Goal: Information Seeking & Learning: Learn about a topic

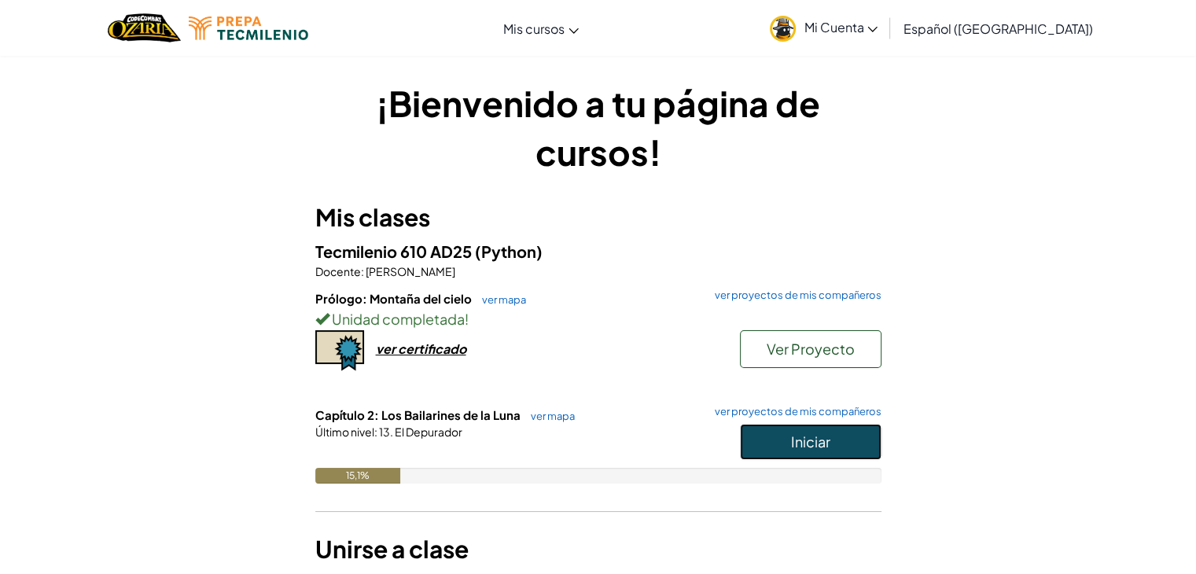
click at [765, 434] on button "Iniciar" at bounding box center [811, 442] width 142 height 36
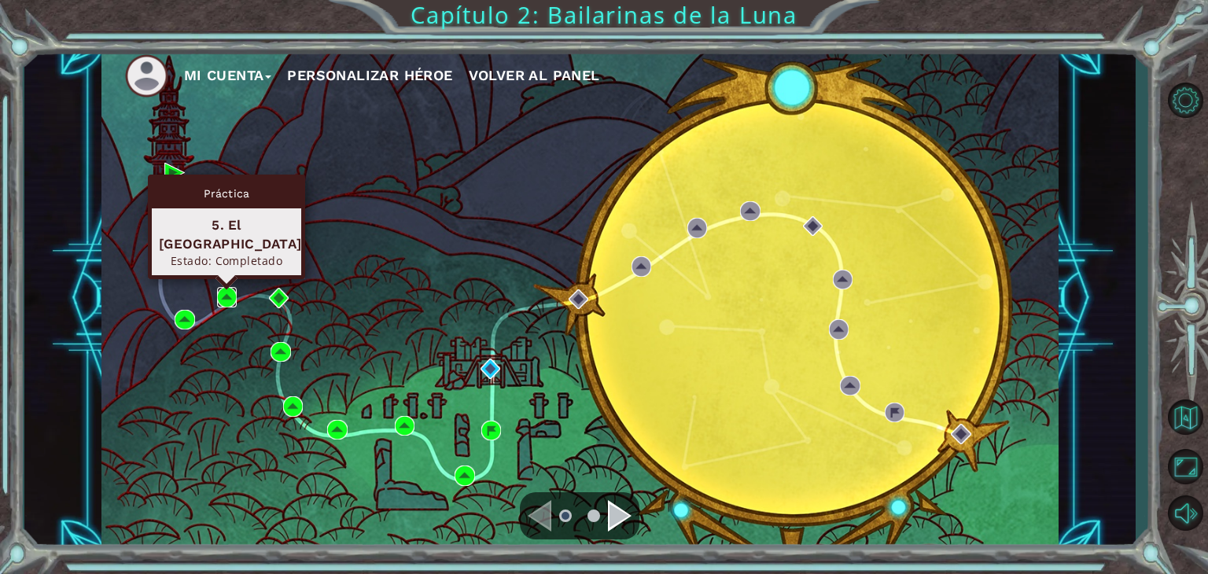
click at [232, 296] on img at bounding box center [227, 297] width 20 height 20
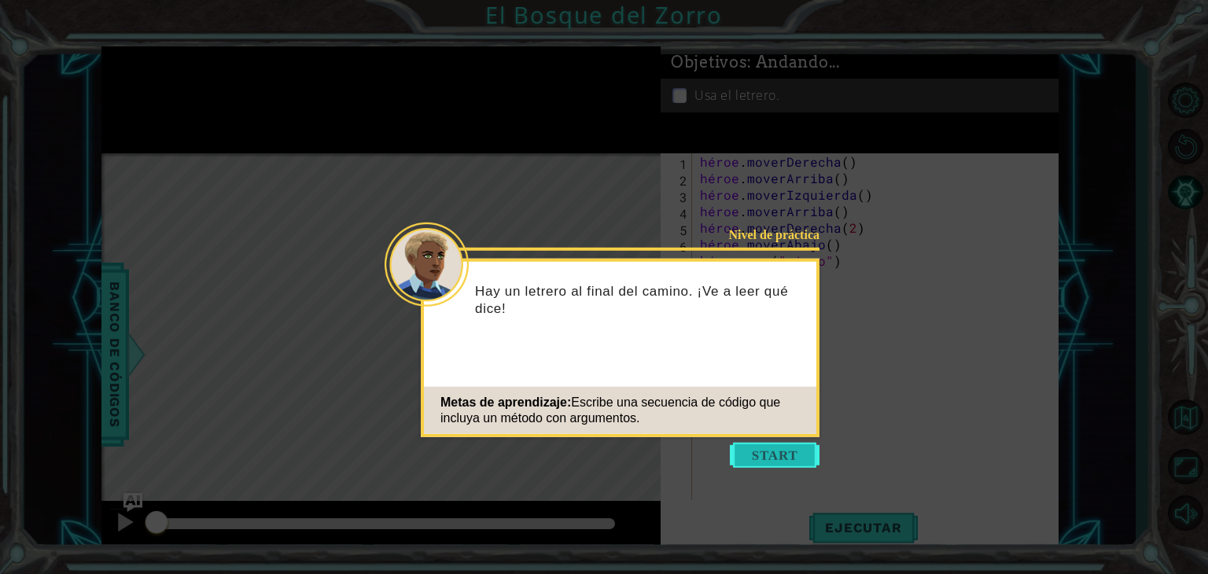
click at [795, 447] on button "Comenzar" at bounding box center [775, 455] width 90 height 25
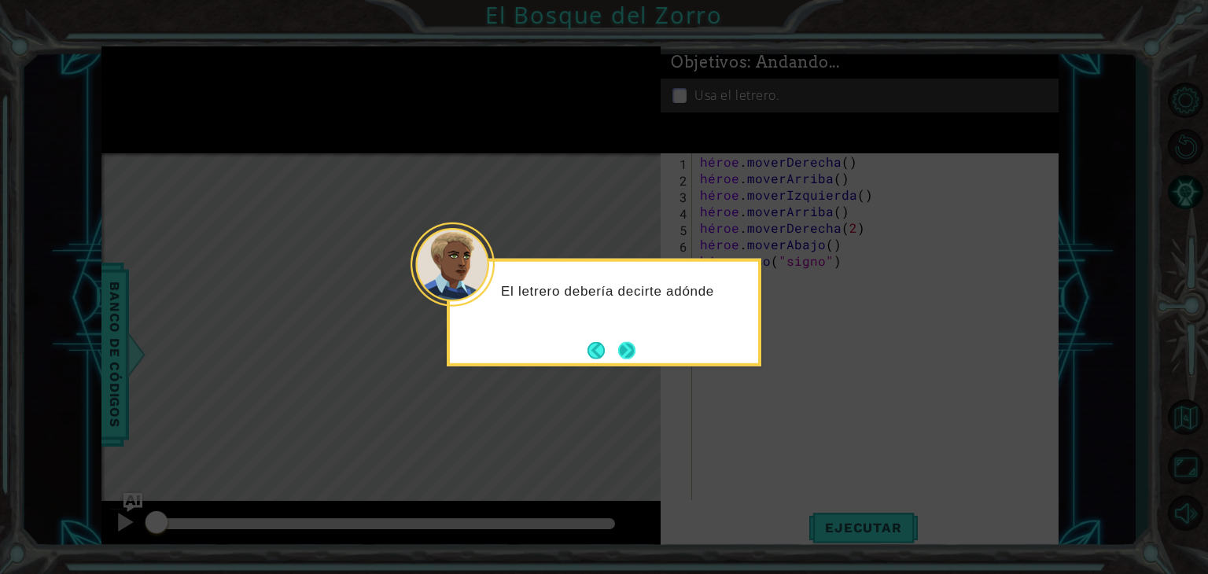
click at [627, 341] on button "Próximo" at bounding box center [626, 349] width 17 height 17
click at [620, 341] on button "Próximo" at bounding box center [626, 349] width 17 height 17
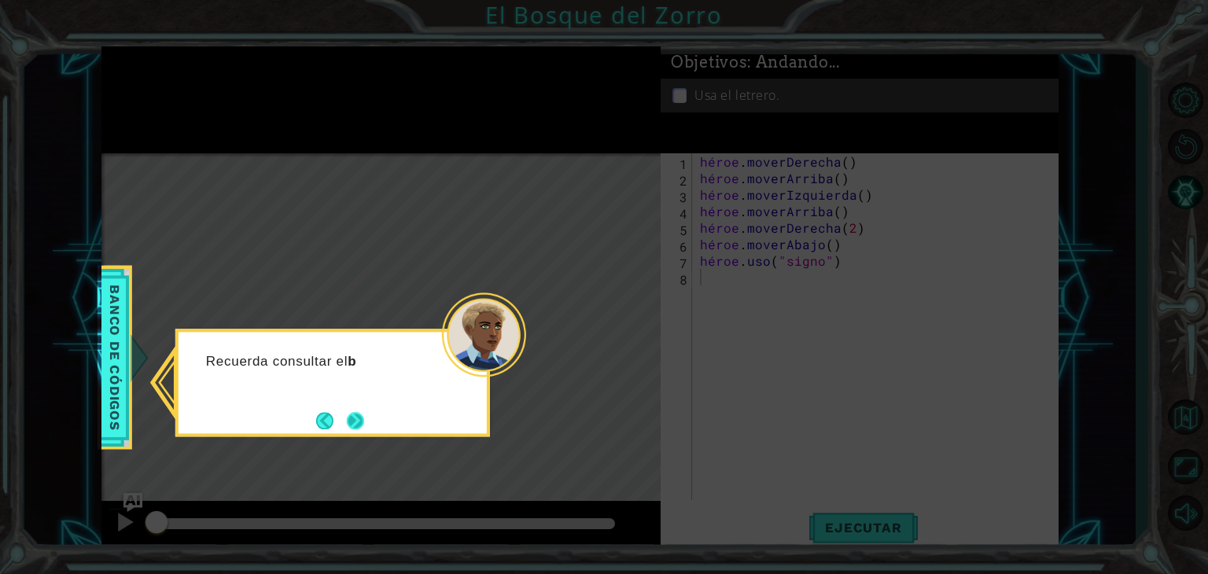
click at [352, 425] on button "Próximo" at bounding box center [355, 420] width 17 height 17
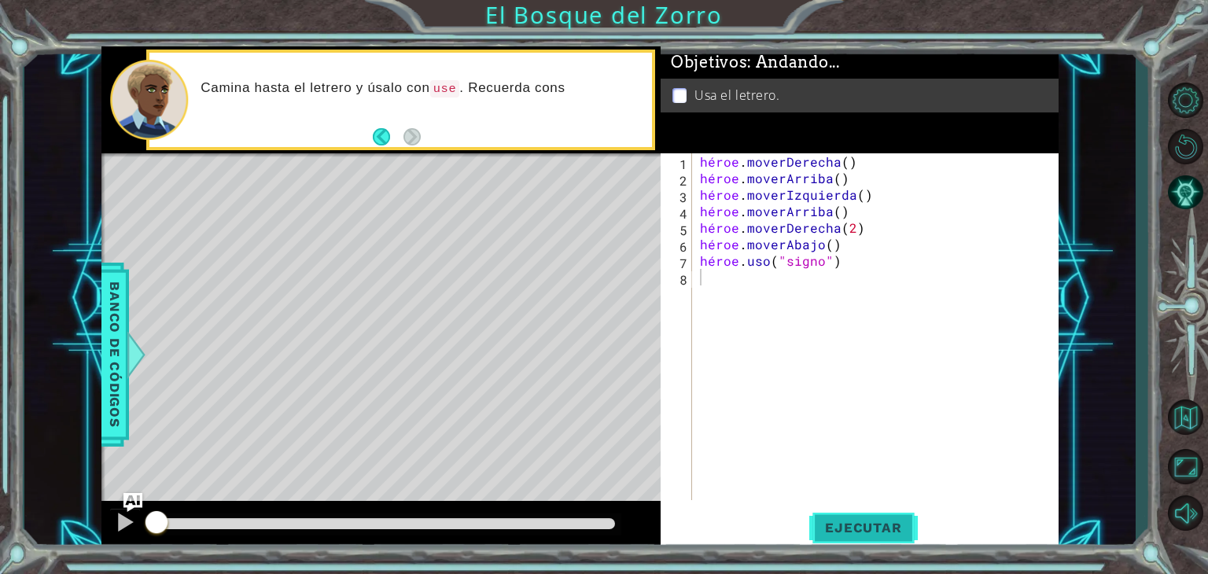
click at [881, 531] on font "Ejecutar" at bounding box center [863, 528] width 76 height 16
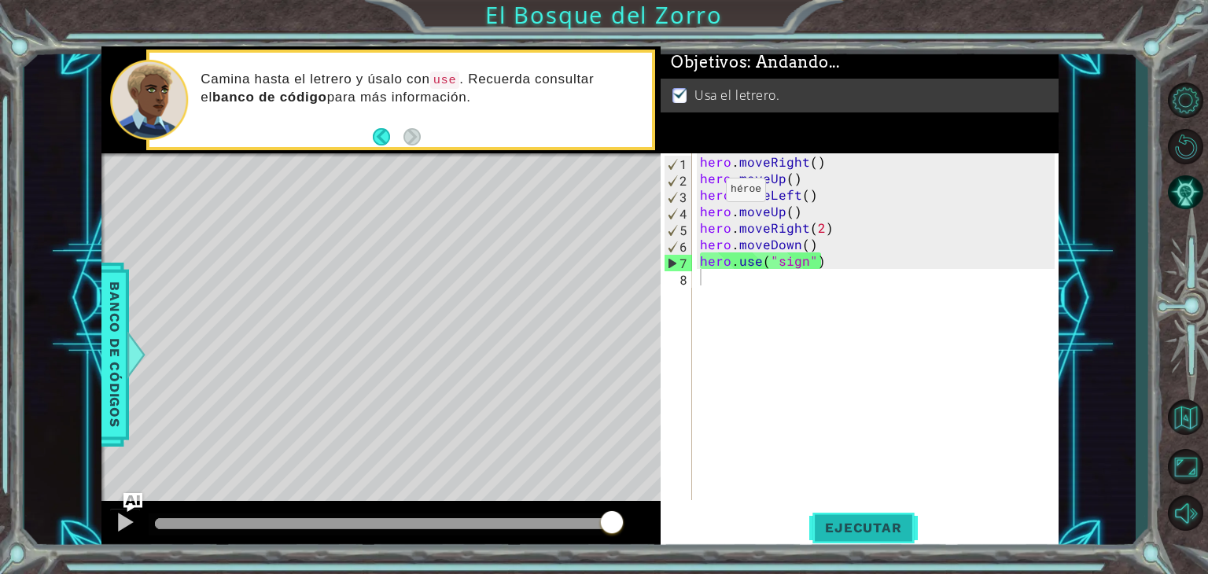
click at [609, 523] on div at bounding box center [385, 523] width 460 height 11
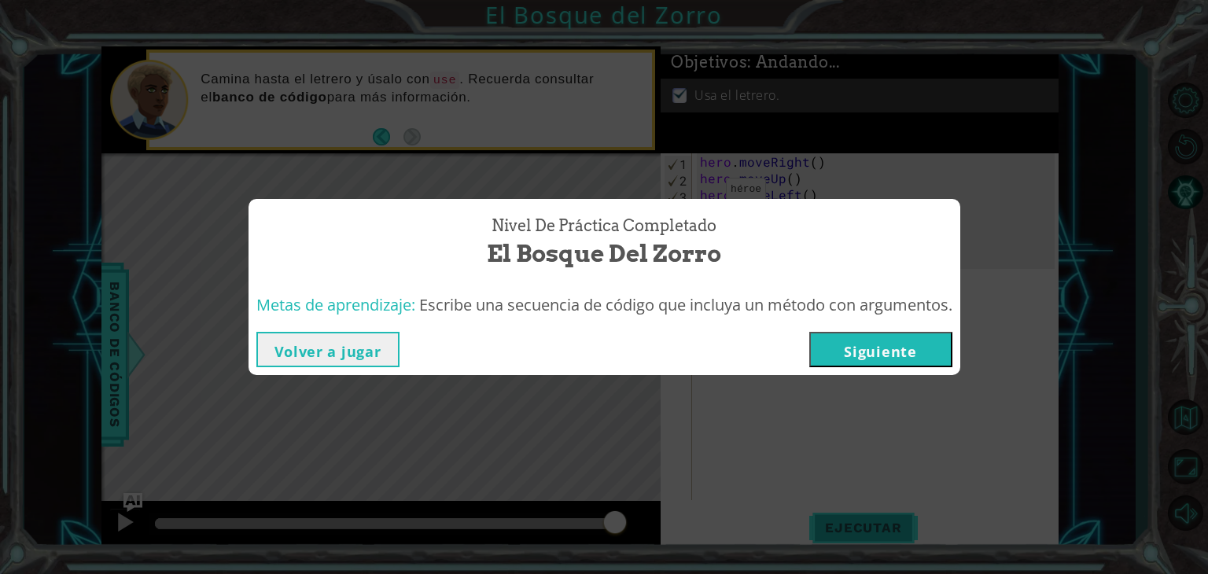
click at [896, 343] on button "Siguiente" at bounding box center [880, 349] width 143 height 35
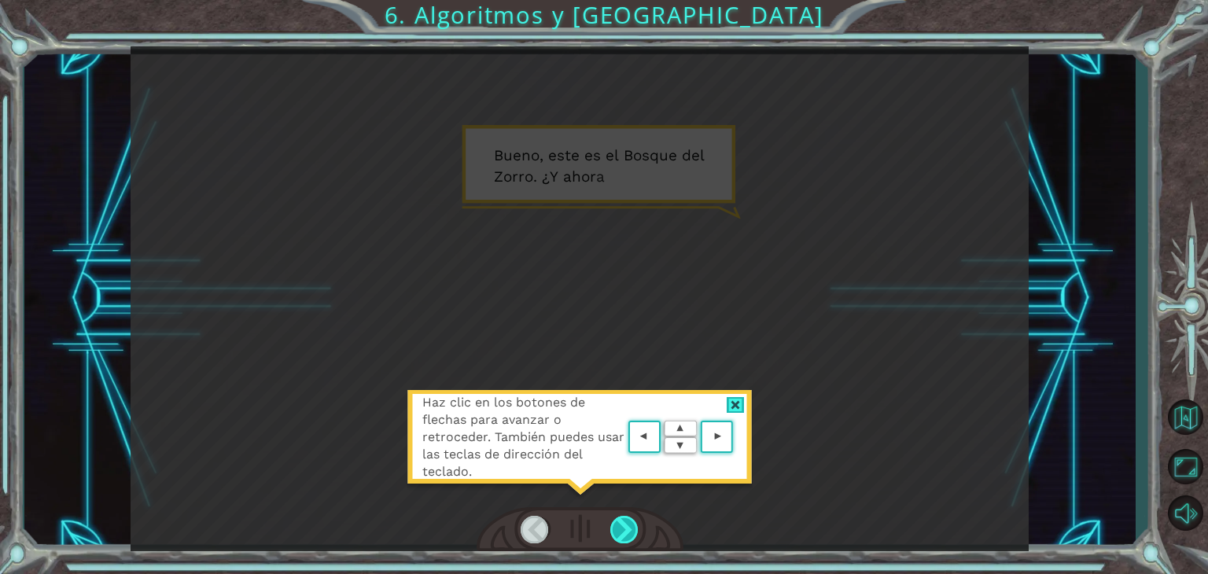
click at [621, 530] on div at bounding box center [624, 530] width 28 height 28
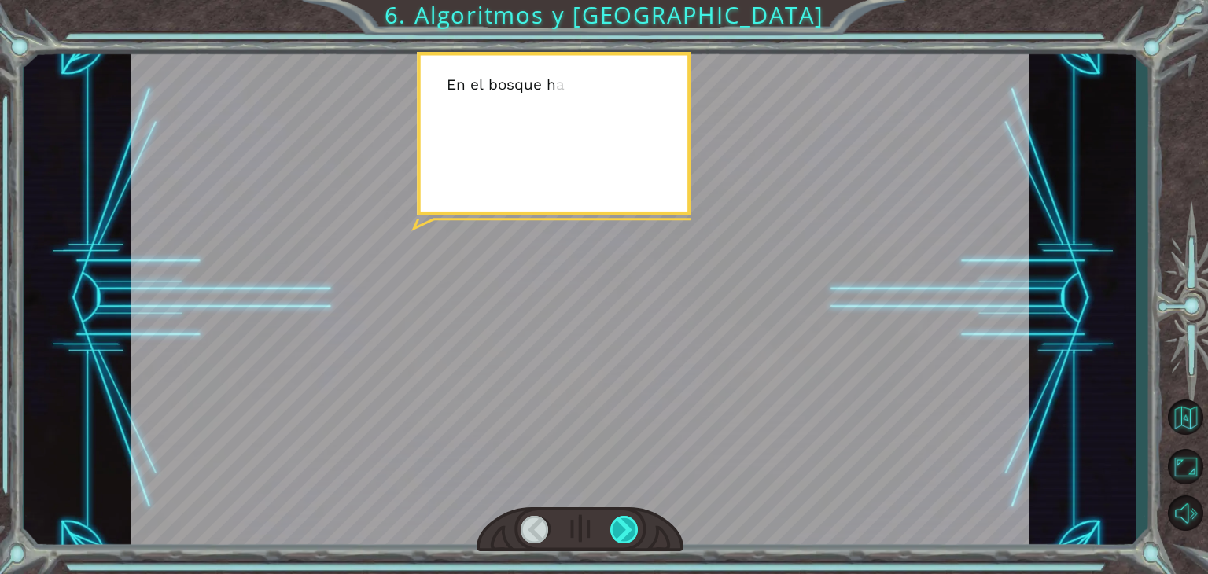
click at [621, 530] on div at bounding box center [624, 530] width 28 height 28
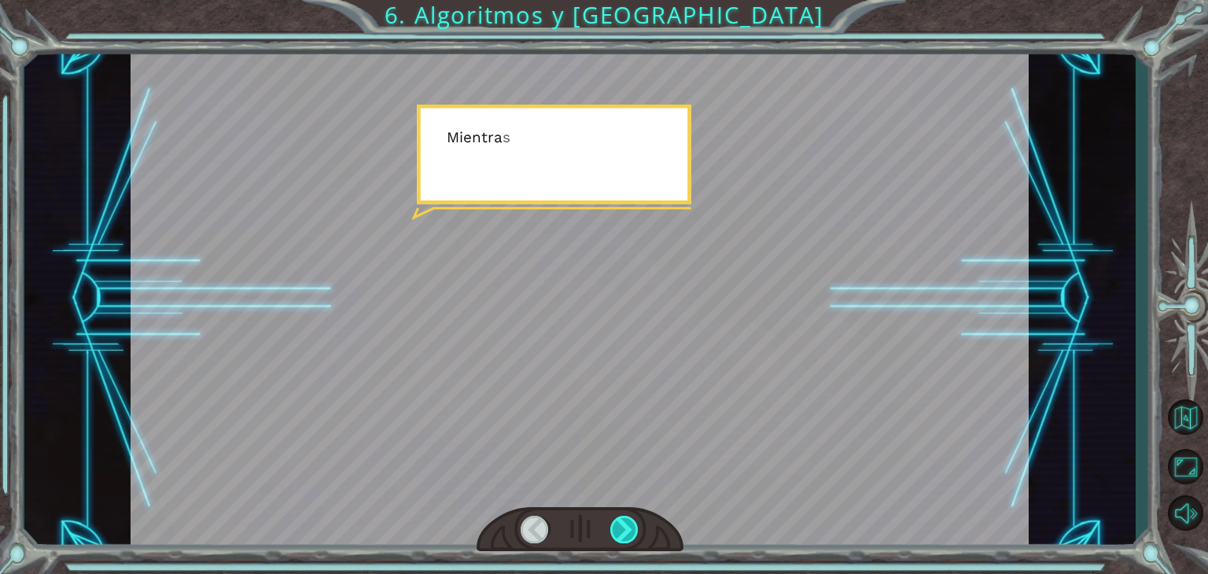
click at [621, 530] on div at bounding box center [624, 530] width 28 height 28
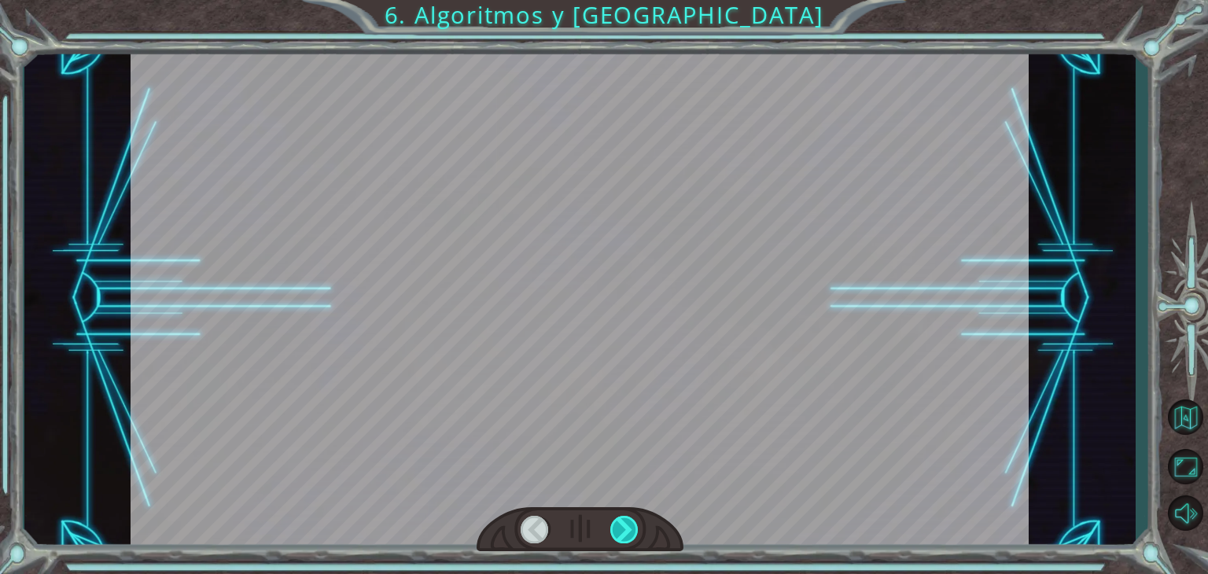
click at [621, 530] on div at bounding box center [624, 530] width 28 height 28
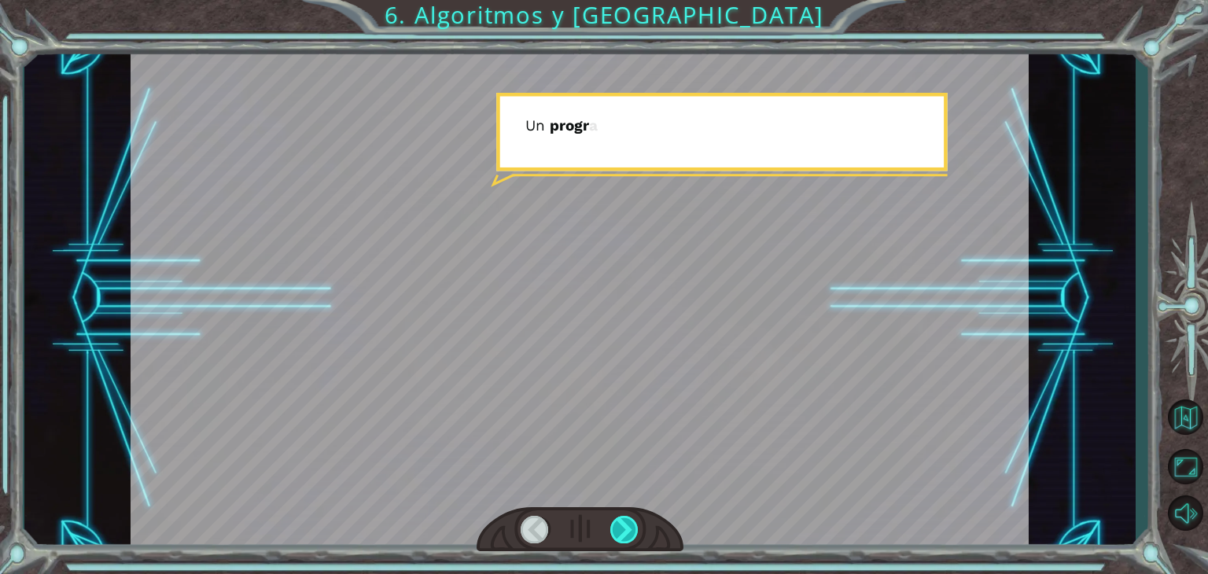
click at [621, 530] on div at bounding box center [624, 530] width 28 height 28
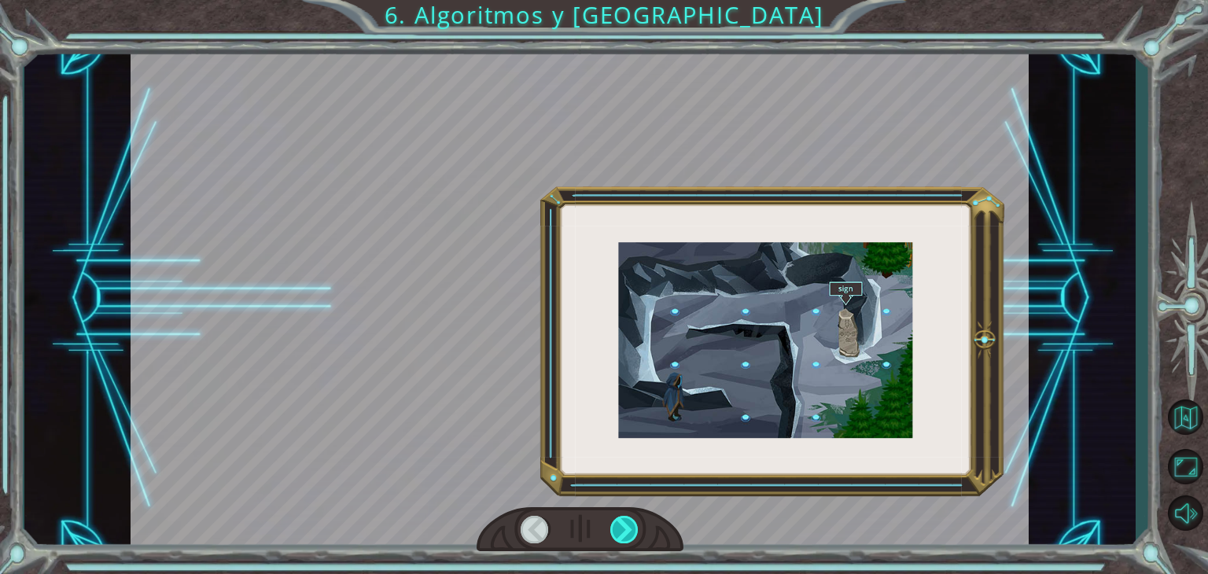
click at [621, 530] on div at bounding box center [624, 530] width 28 height 28
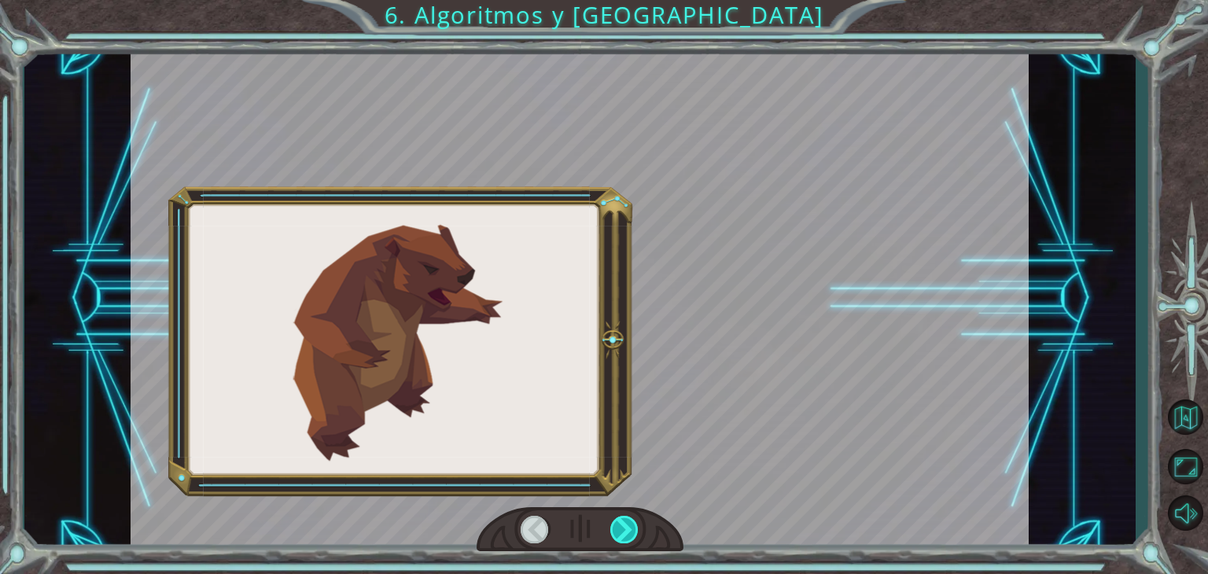
click at [621, 530] on div at bounding box center [624, 530] width 28 height 28
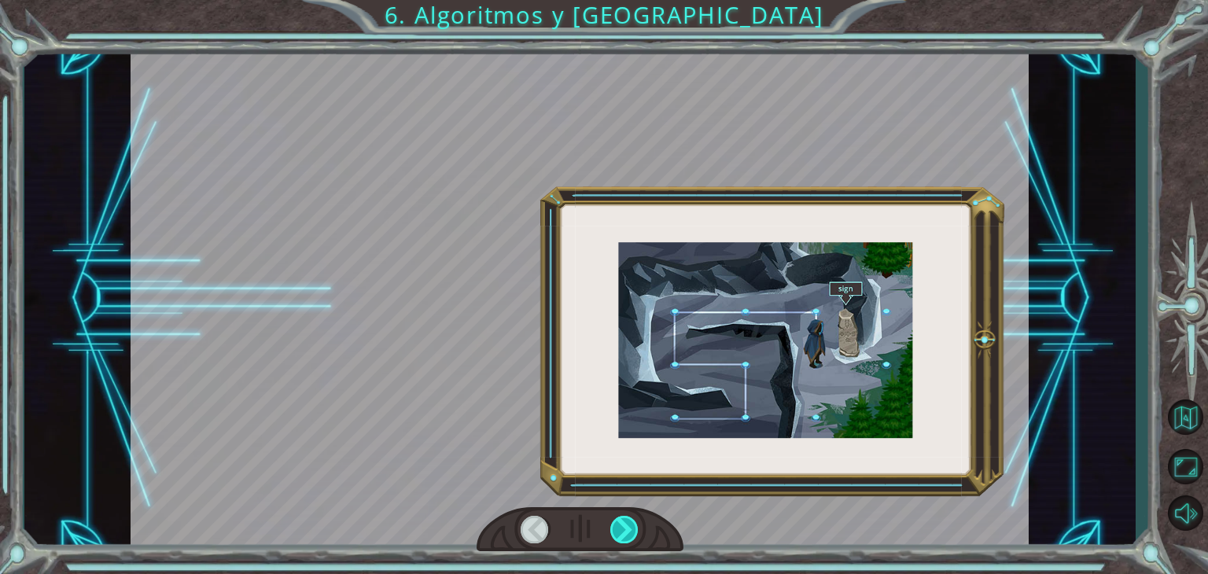
click at [621, 530] on div at bounding box center [624, 530] width 28 height 28
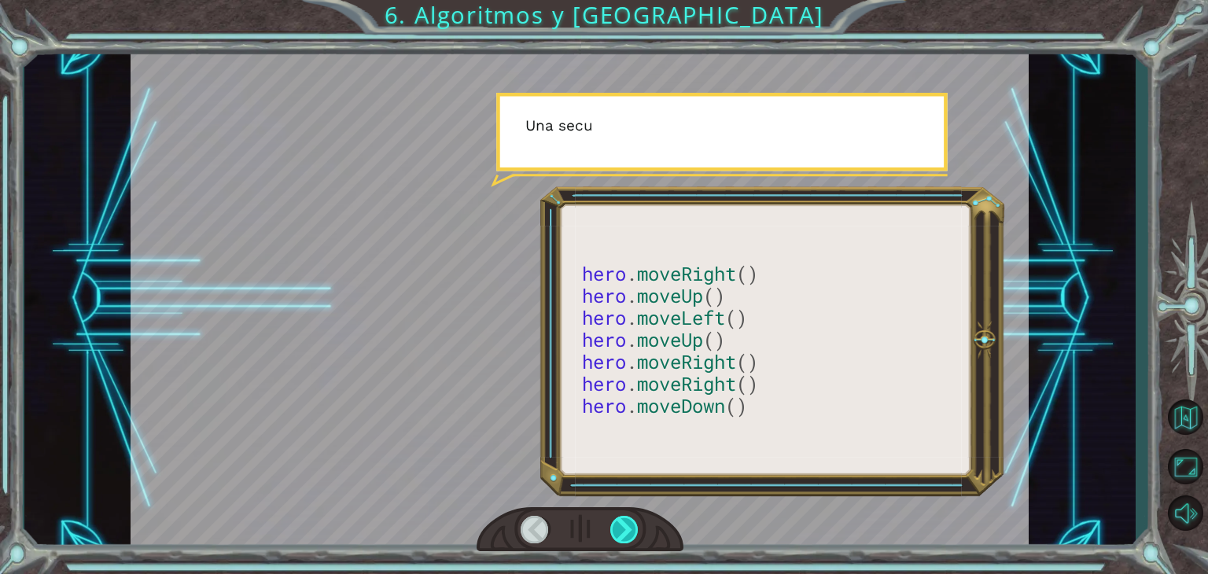
click at [624, 530] on div at bounding box center [624, 530] width 28 height 28
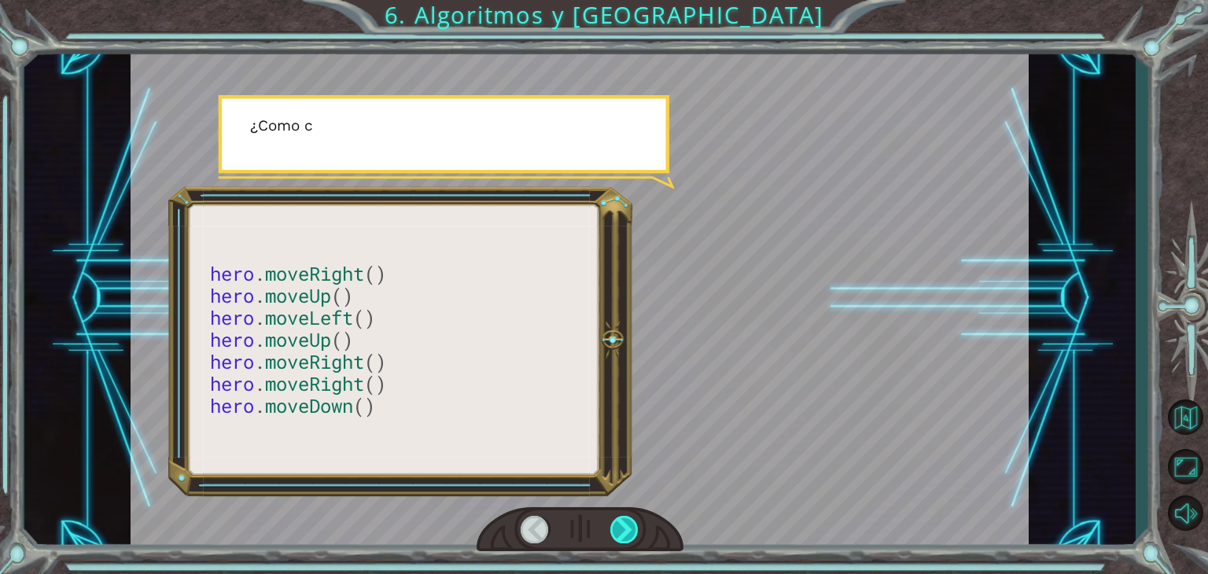
click at [624, 530] on div at bounding box center [624, 530] width 28 height 28
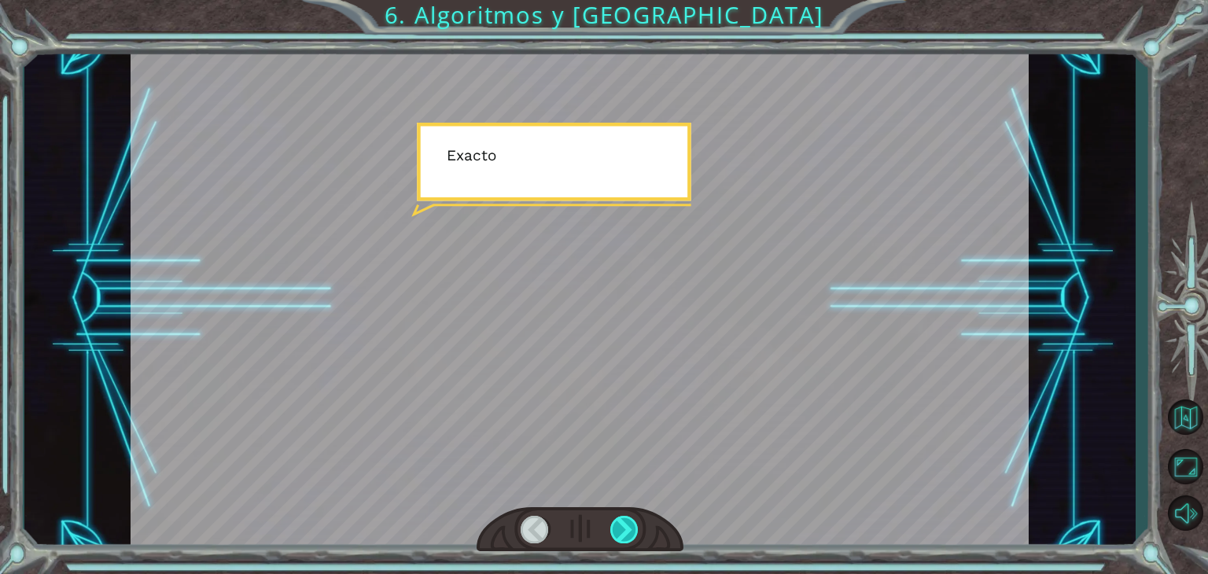
click at [624, 530] on div at bounding box center [624, 530] width 28 height 28
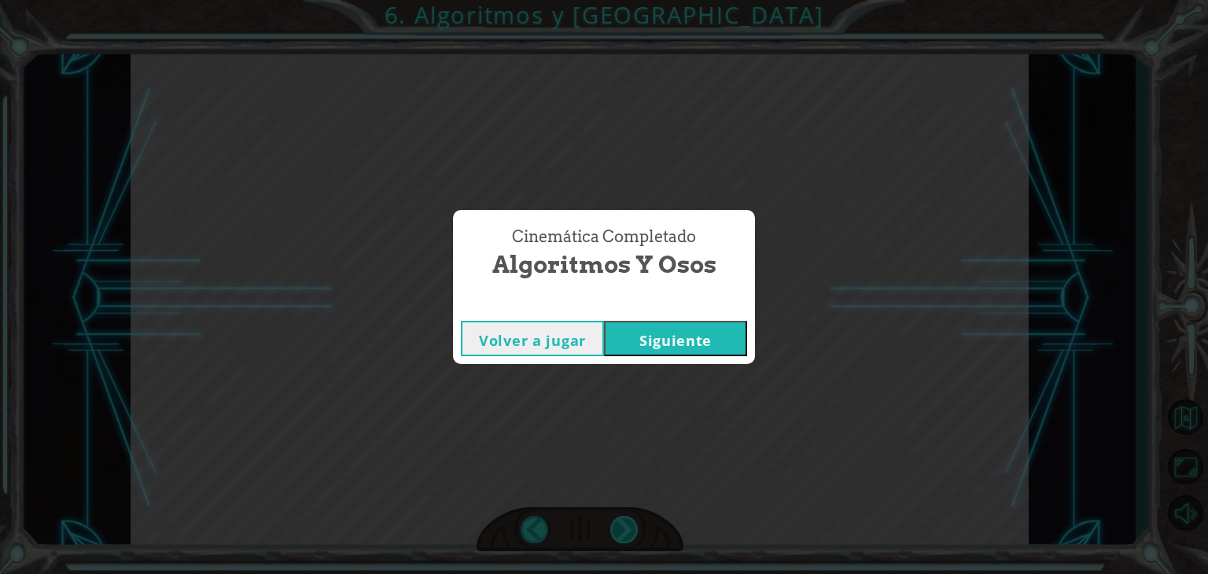
click at [625, 530] on div "Cinemática Completado Algoritmos y Osos Volver a jugar [GEOGRAPHIC_DATA]" at bounding box center [604, 287] width 1208 height 574
click at [642, 333] on button "Siguiente" at bounding box center [675, 338] width 143 height 35
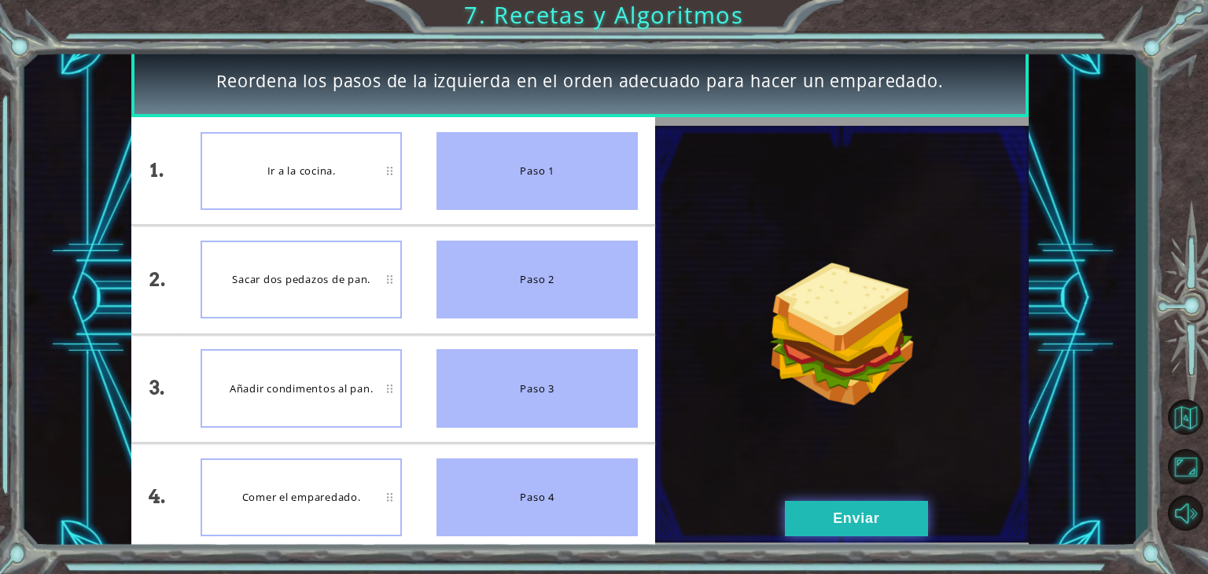
click at [852, 520] on button "Enviar" at bounding box center [856, 518] width 143 height 35
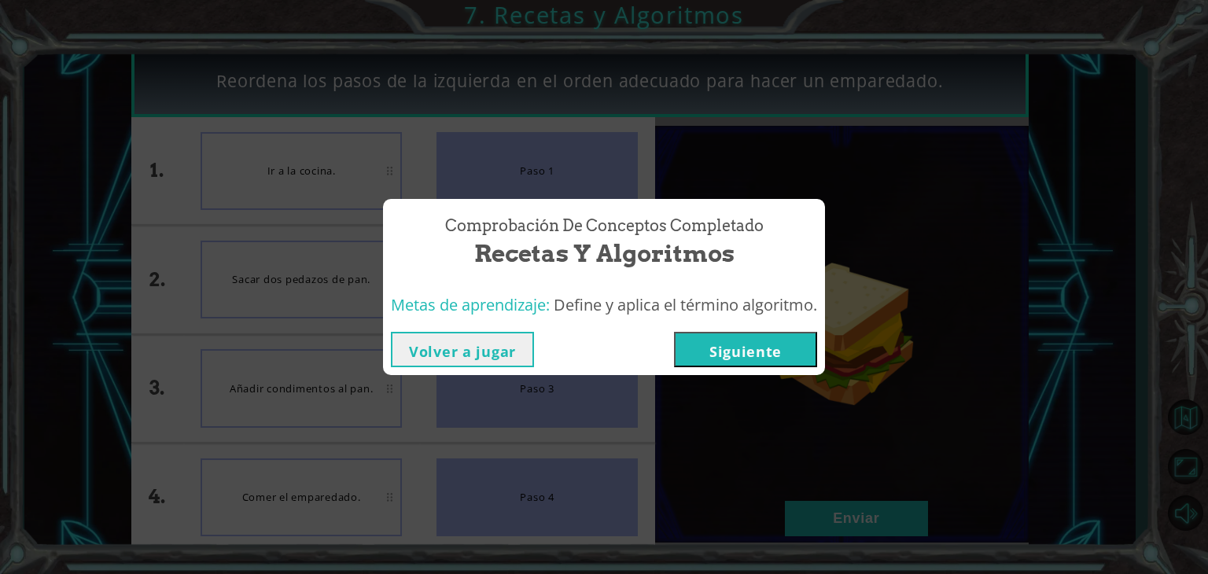
click at [765, 349] on button "Siguiente" at bounding box center [745, 349] width 143 height 35
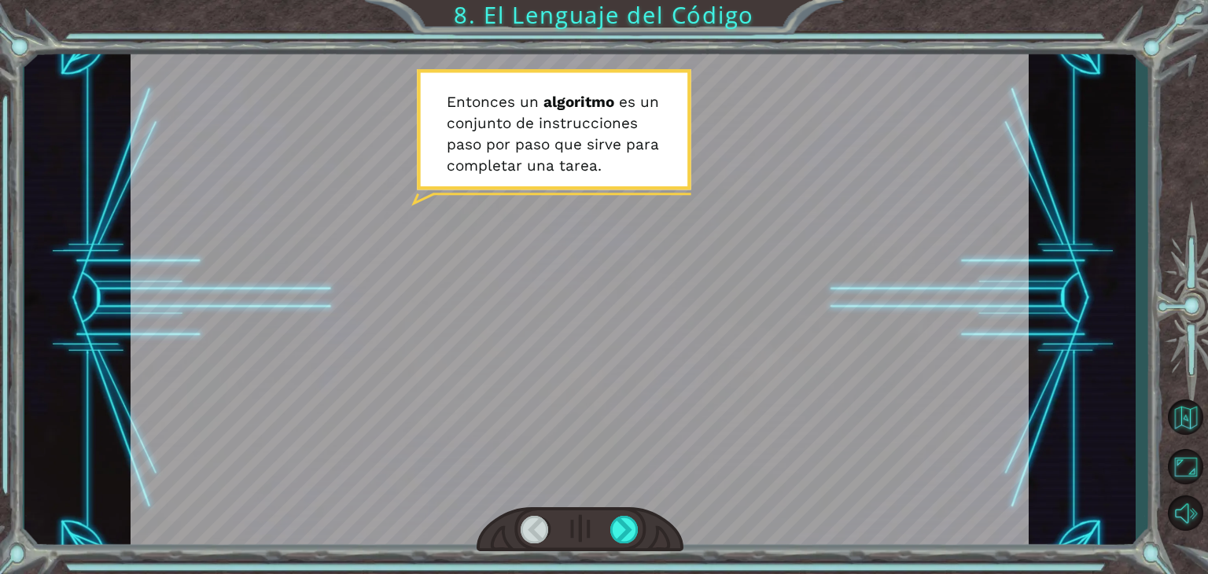
drag, startPoint x: 486, startPoint y: 610, endPoint x: 582, endPoint y: 440, distance: 195.1
click at [434, 573] on html "Temporary Text E n t o n c e s u n a l g o r i t m o e s u n c o n j u n t o d …" at bounding box center [604, 287] width 1208 height 574
click at [627, 521] on div at bounding box center [624, 530] width 28 height 28
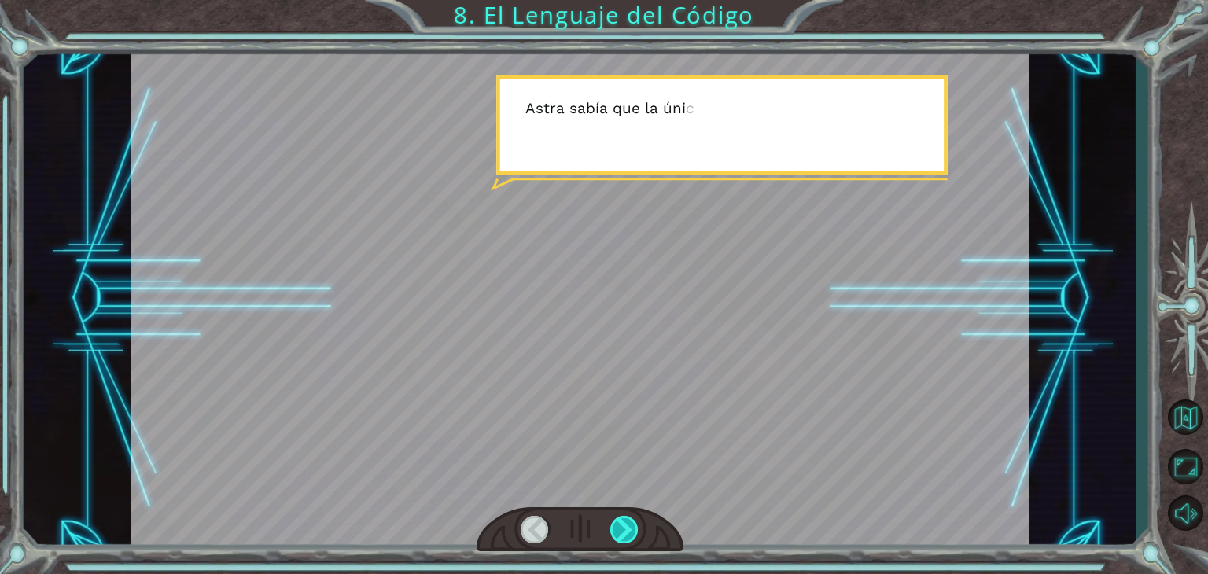
click at [627, 521] on div at bounding box center [624, 530] width 28 height 28
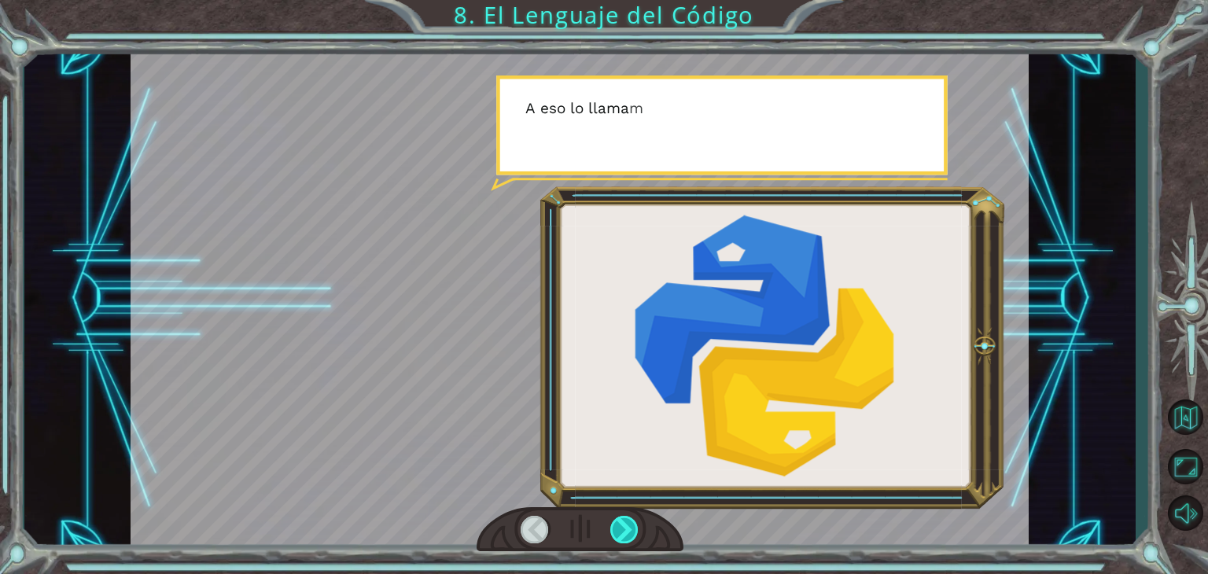
click at [627, 521] on div at bounding box center [624, 530] width 28 height 28
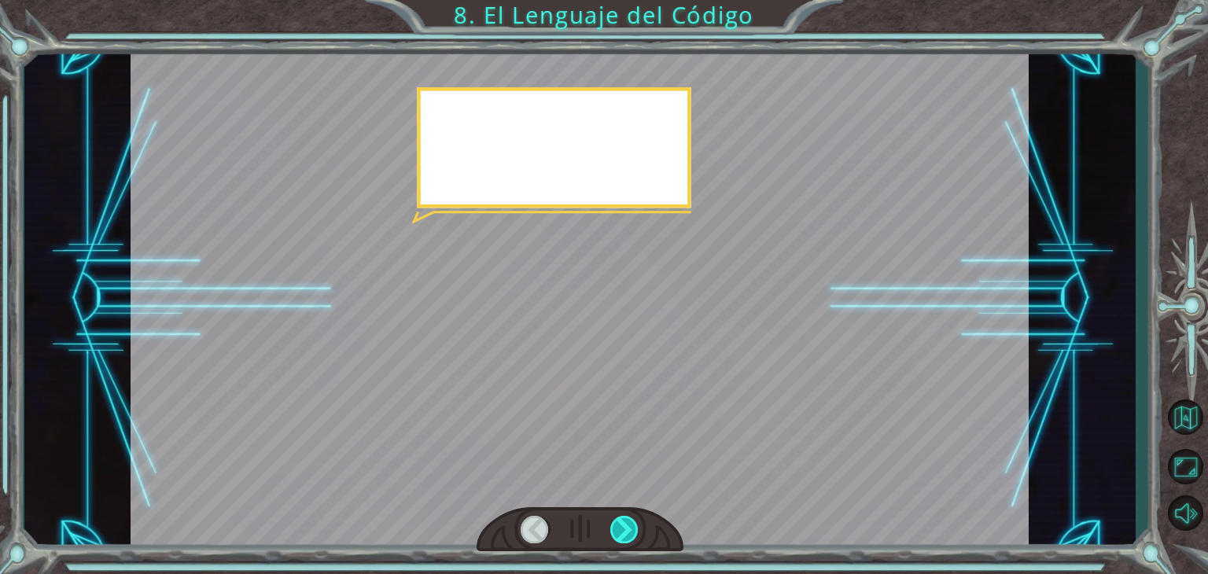
click at [627, 521] on div at bounding box center [624, 530] width 28 height 28
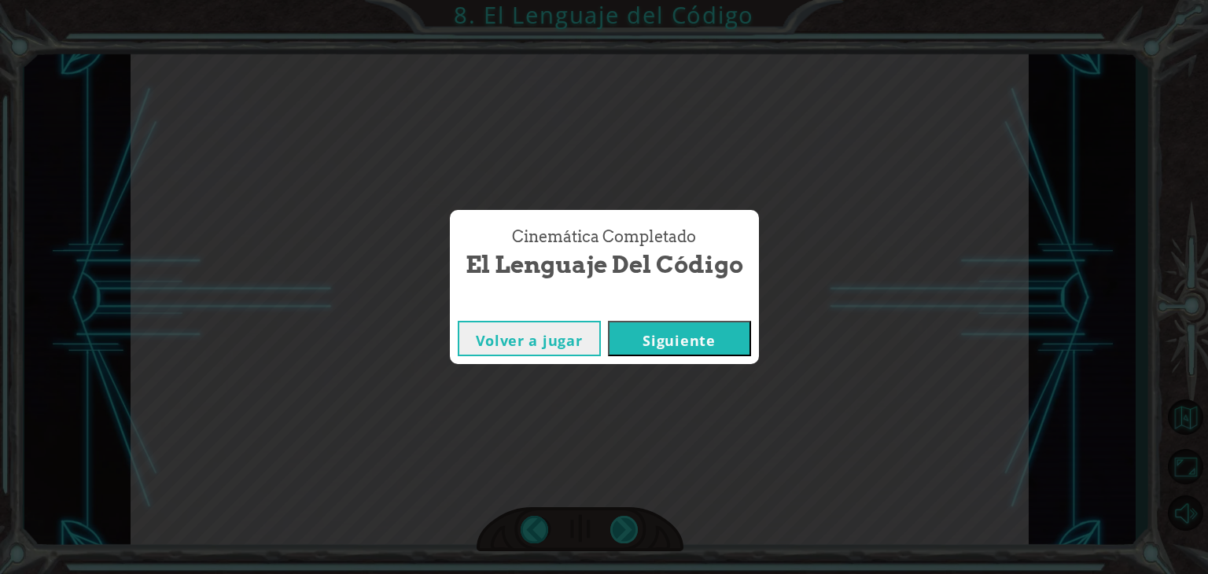
click at [627, 521] on div "Cinemática Completado El Lenguaje del Código Volver a jugar [GEOGRAPHIC_DATA]" at bounding box center [604, 287] width 1208 height 574
click at [510, 480] on div "Cinemática Completado El Lenguaje del Código Volver a jugar [GEOGRAPHIC_DATA]" at bounding box center [604, 287] width 1208 height 574
click at [653, 338] on button "Siguiente" at bounding box center [679, 338] width 143 height 35
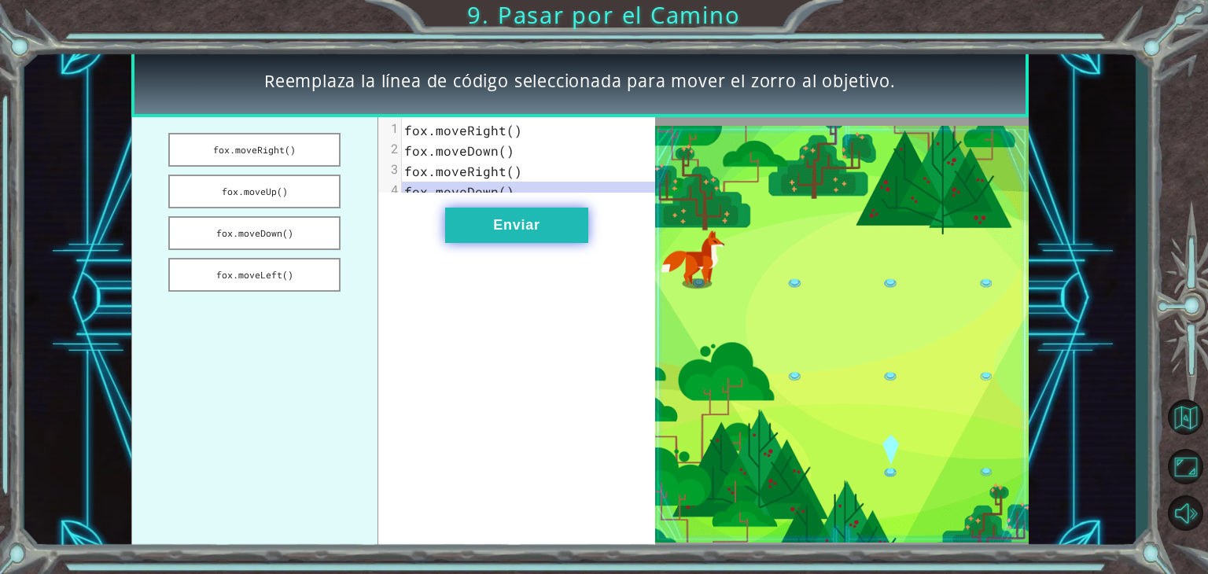
click at [503, 226] on button "Enviar" at bounding box center [516, 225] width 143 height 35
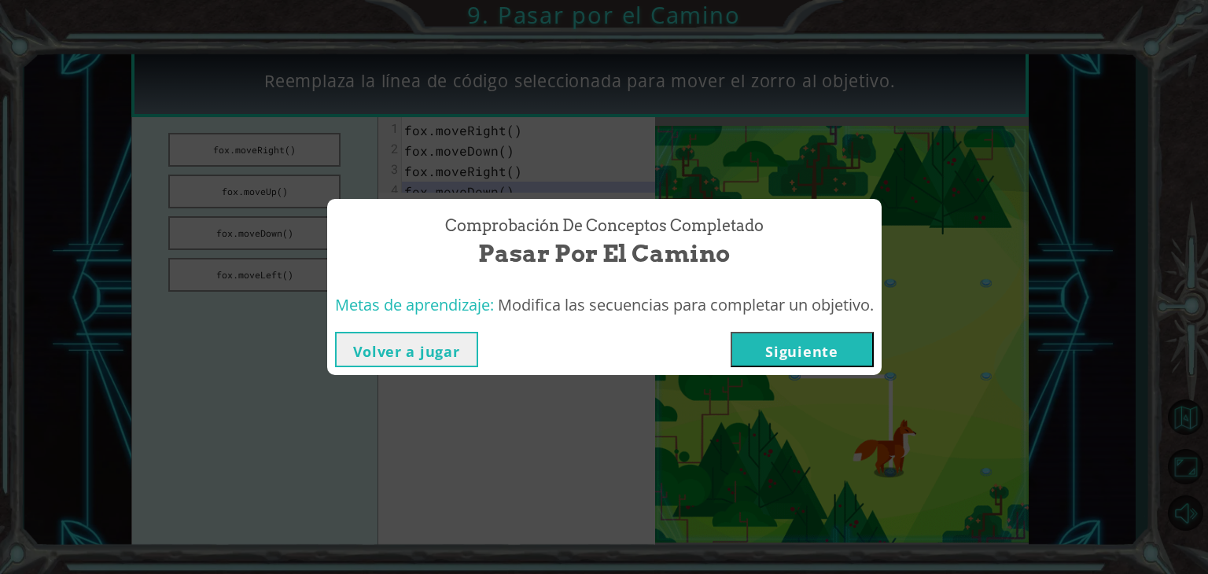
click at [833, 341] on button "Siguiente" at bounding box center [801, 349] width 143 height 35
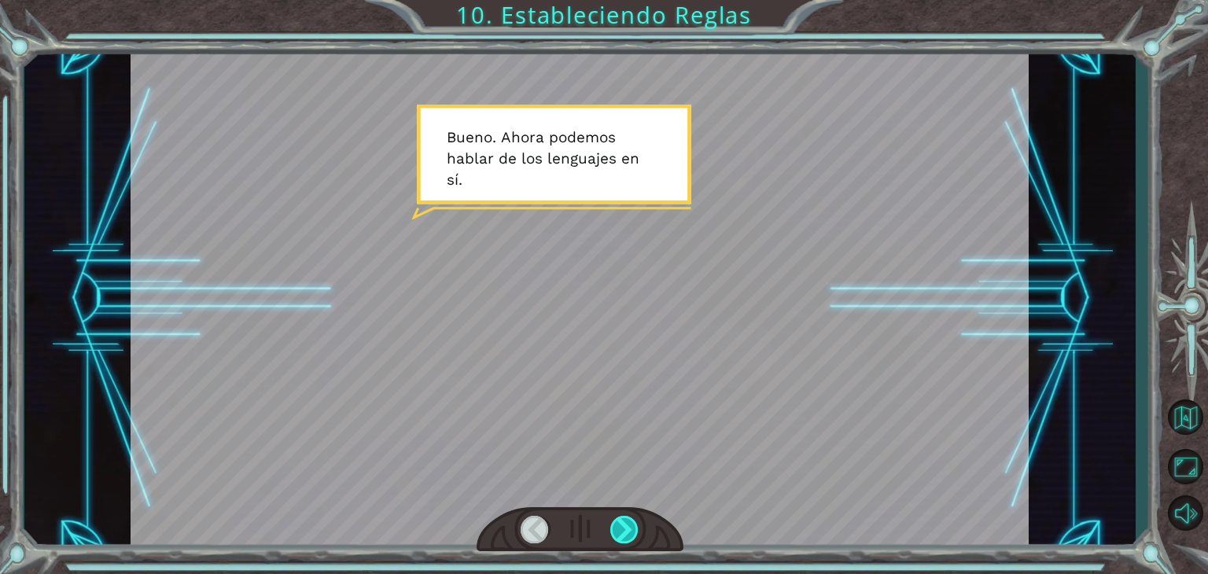
click at [631, 528] on div at bounding box center [624, 530] width 28 height 28
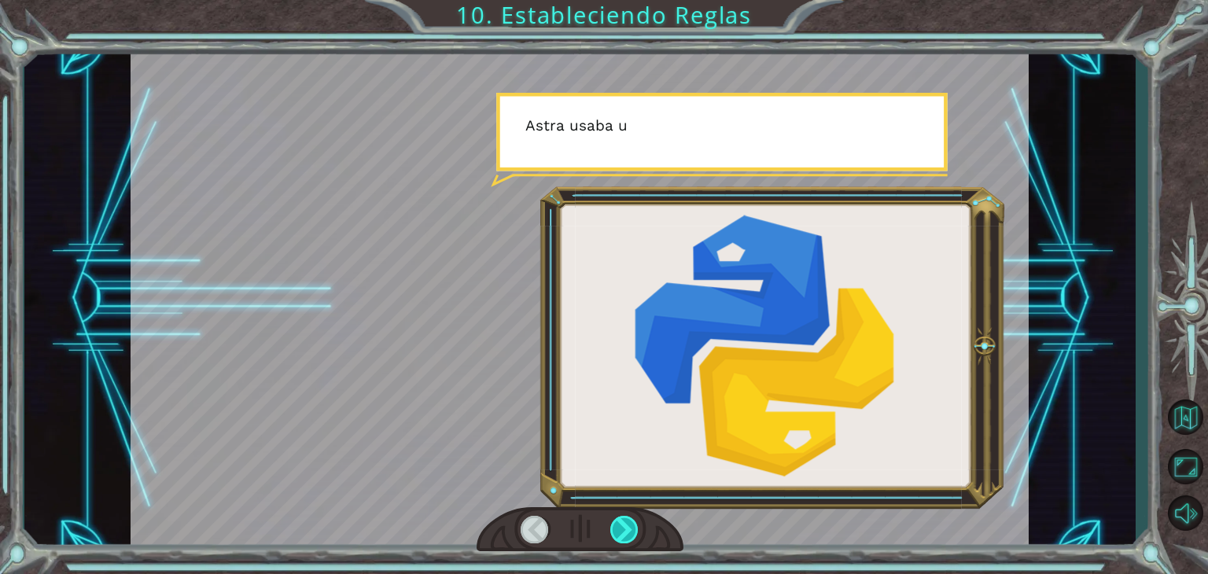
click at [631, 528] on div at bounding box center [624, 530] width 28 height 28
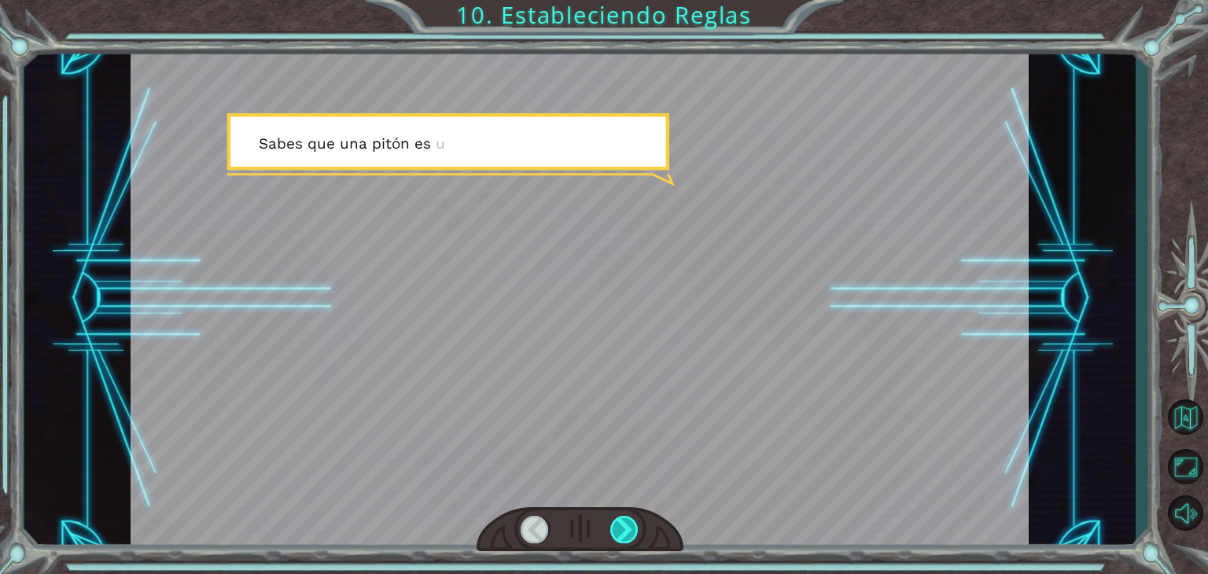
click at [631, 528] on div at bounding box center [624, 530] width 28 height 28
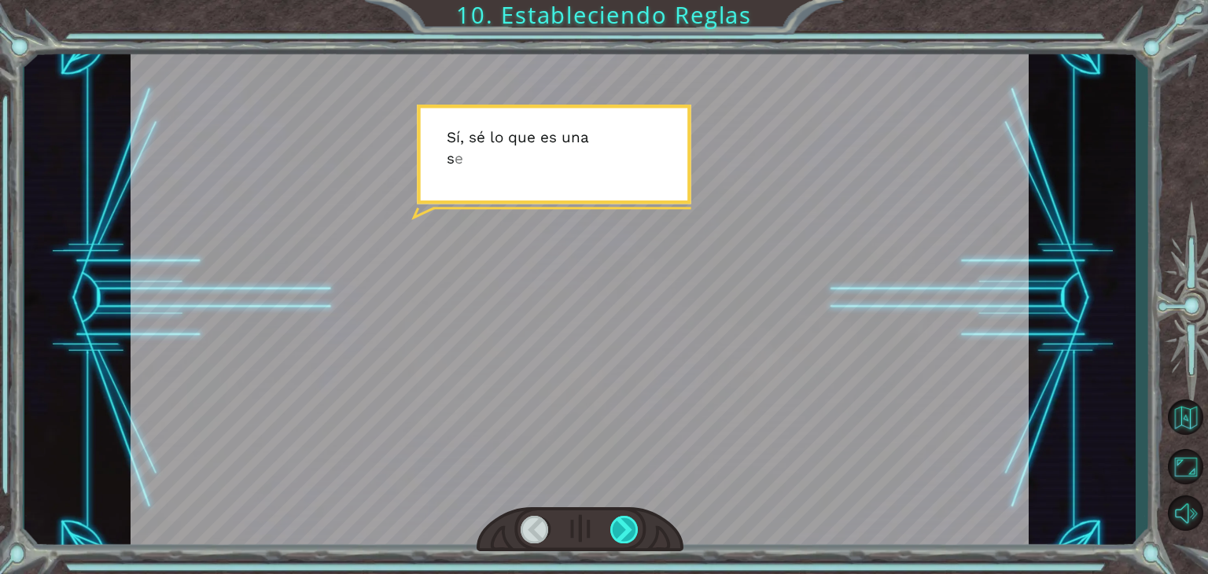
click at [631, 528] on div at bounding box center [624, 530] width 28 height 28
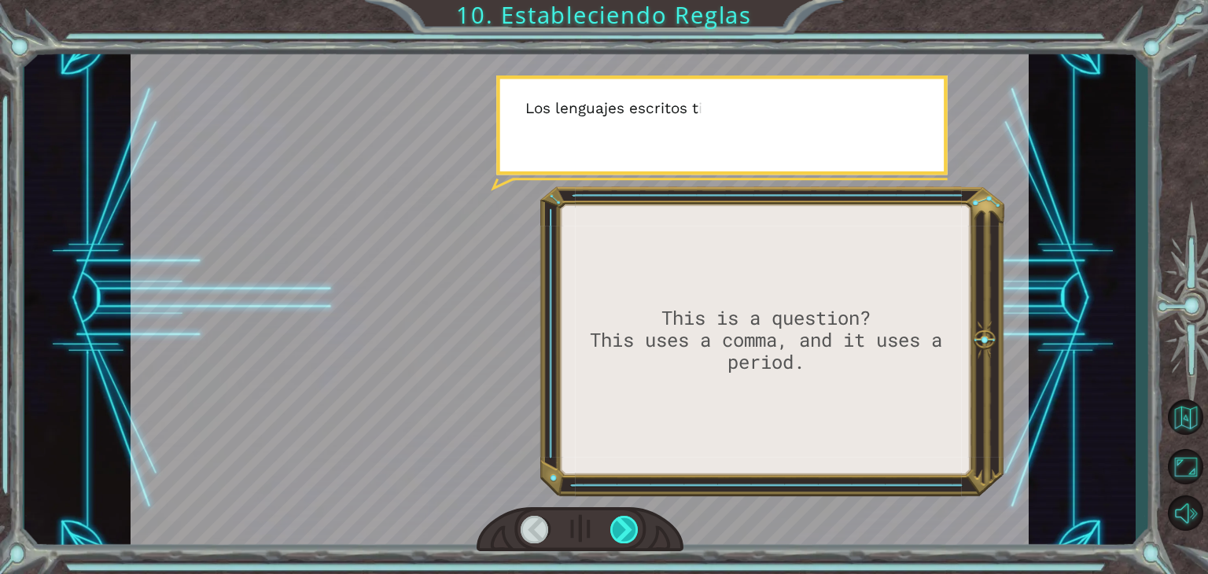
click at [631, 528] on div at bounding box center [624, 530] width 28 height 28
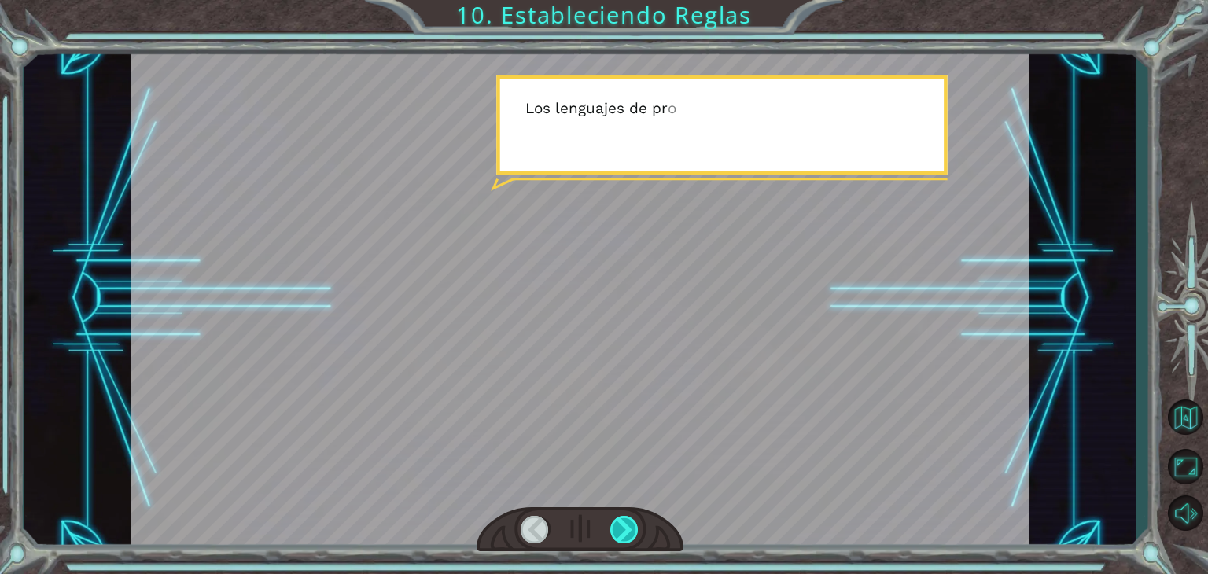
click at [631, 528] on div at bounding box center [624, 530] width 28 height 28
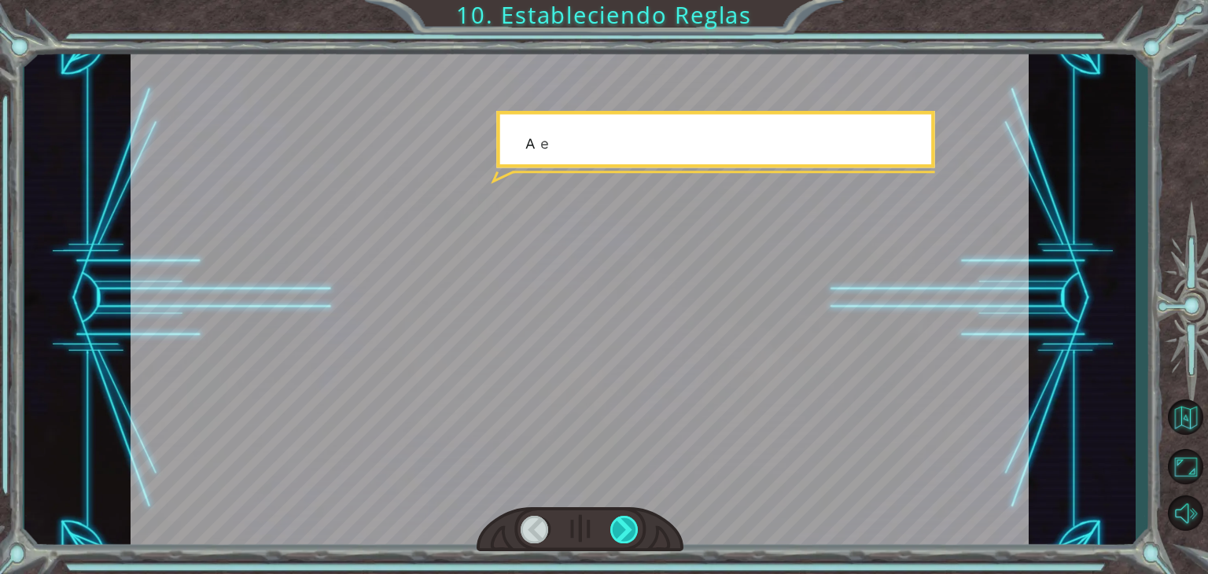
click at [631, 528] on div at bounding box center [624, 530] width 28 height 28
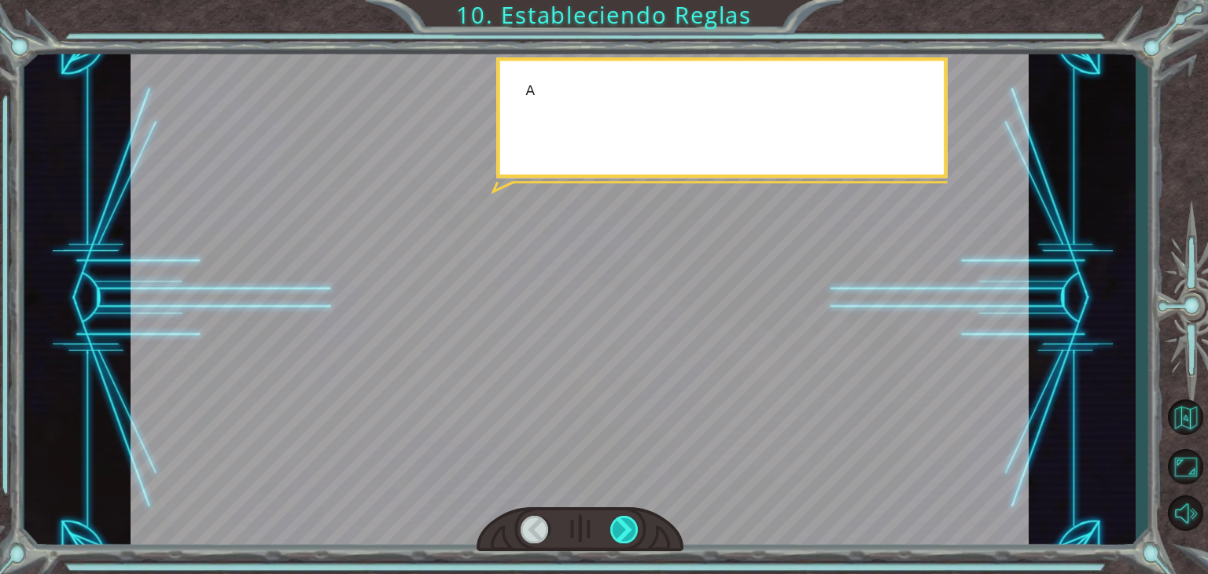
click at [631, 528] on div at bounding box center [624, 530] width 28 height 28
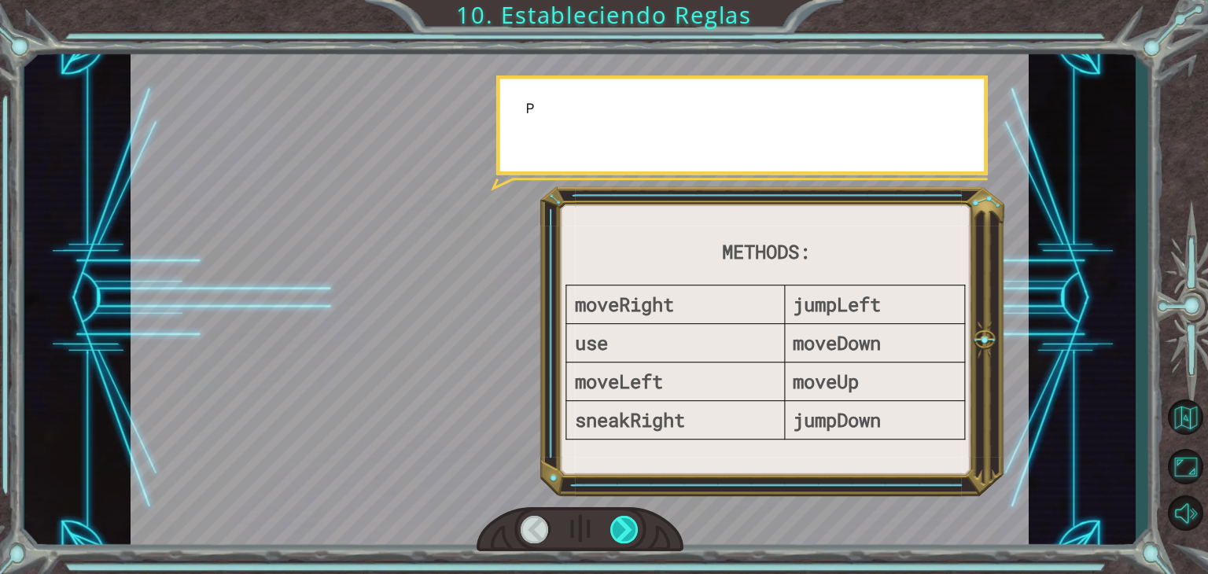
click at [631, 528] on div at bounding box center [624, 530] width 28 height 28
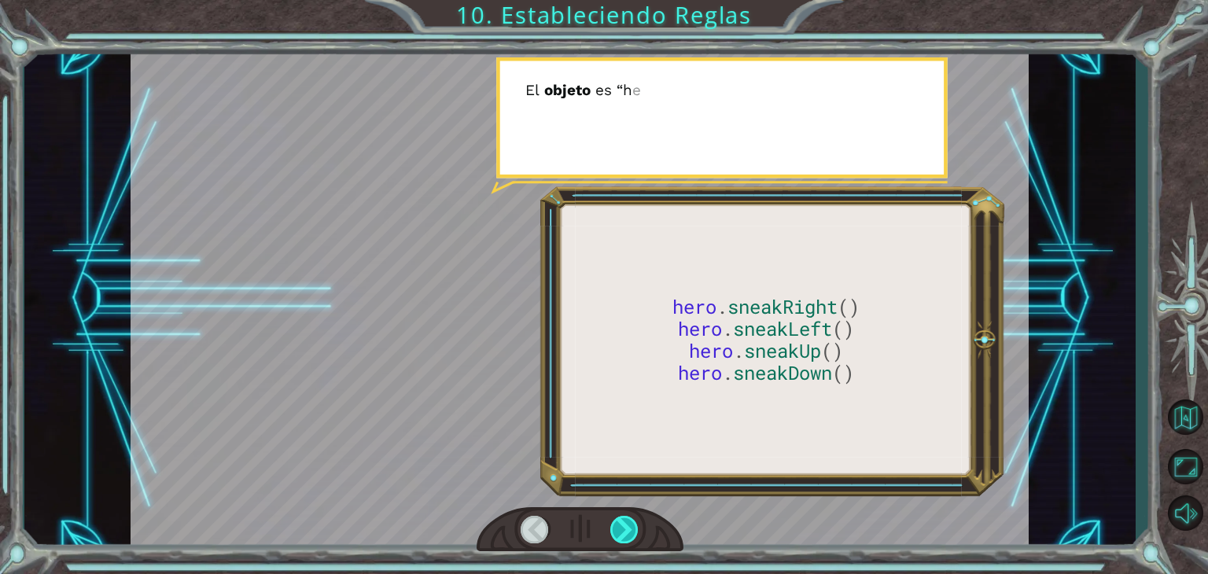
click at [631, 528] on div at bounding box center [624, 530] width 28 height 28
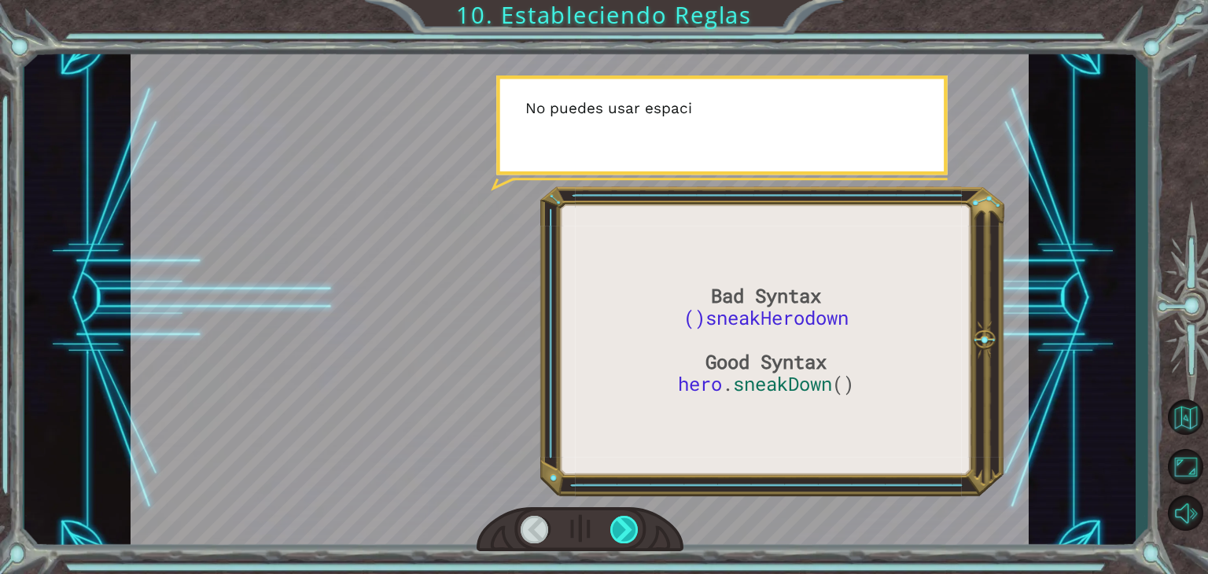
click at [631, 528] on div at bounding box center [624, 530] width 28 height 28
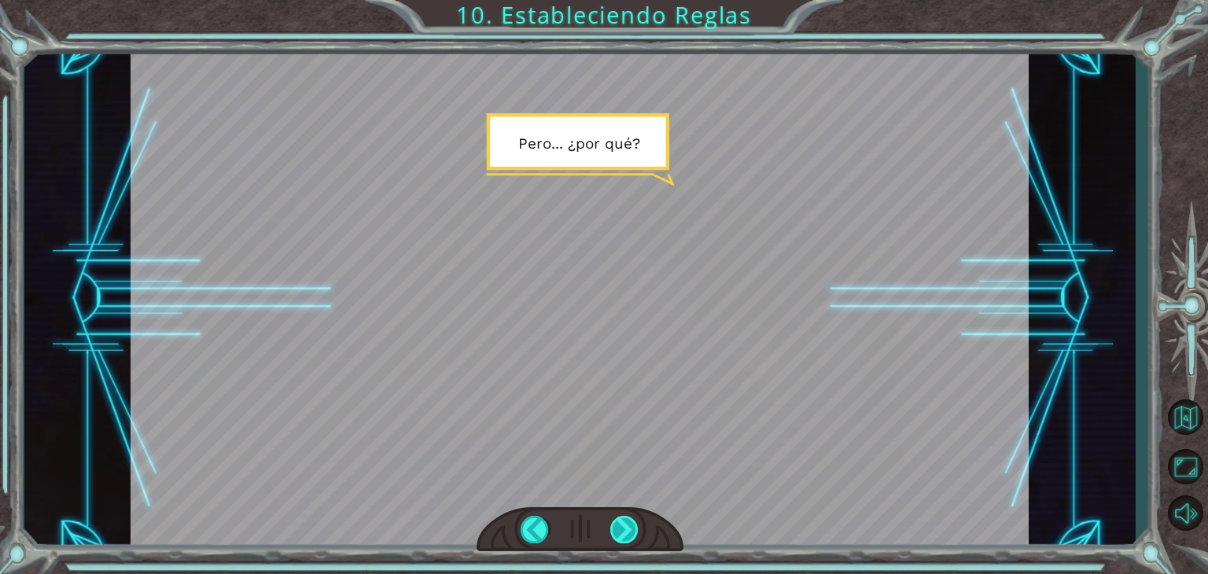
click at [631, 528] on div at bounding box center [624, 530] width 28 height 28
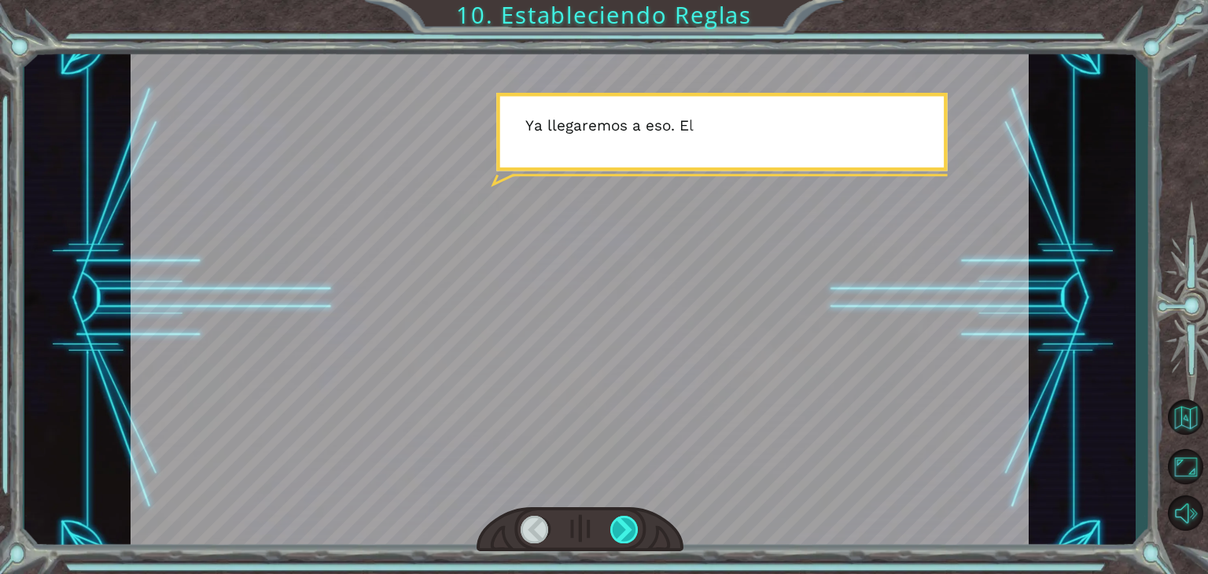
click at [631, 528] on div at bounding box center [624, 530] width 28 height 28
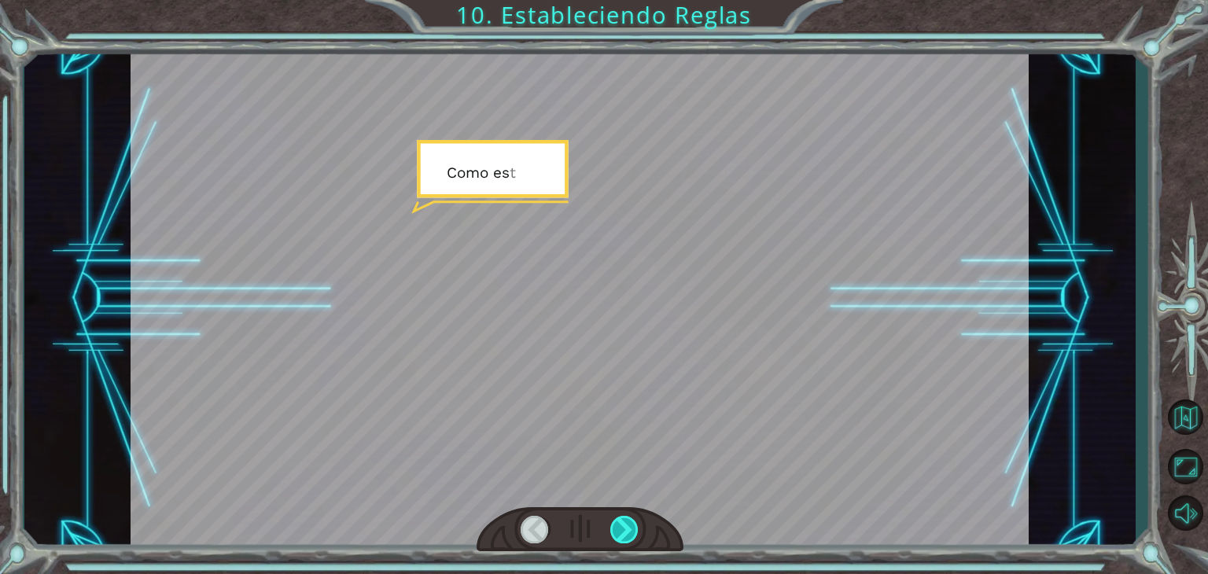
click at [631, 528] on div at bounding box center [624, 530] width 28 height 28
click at [631, 0] on div "Bad Syntax ()sneakHerodown Good Syntax hero . sneakDown () B u e n o . A h o r …" at bounding box center [604, 0] width 1208 height 0
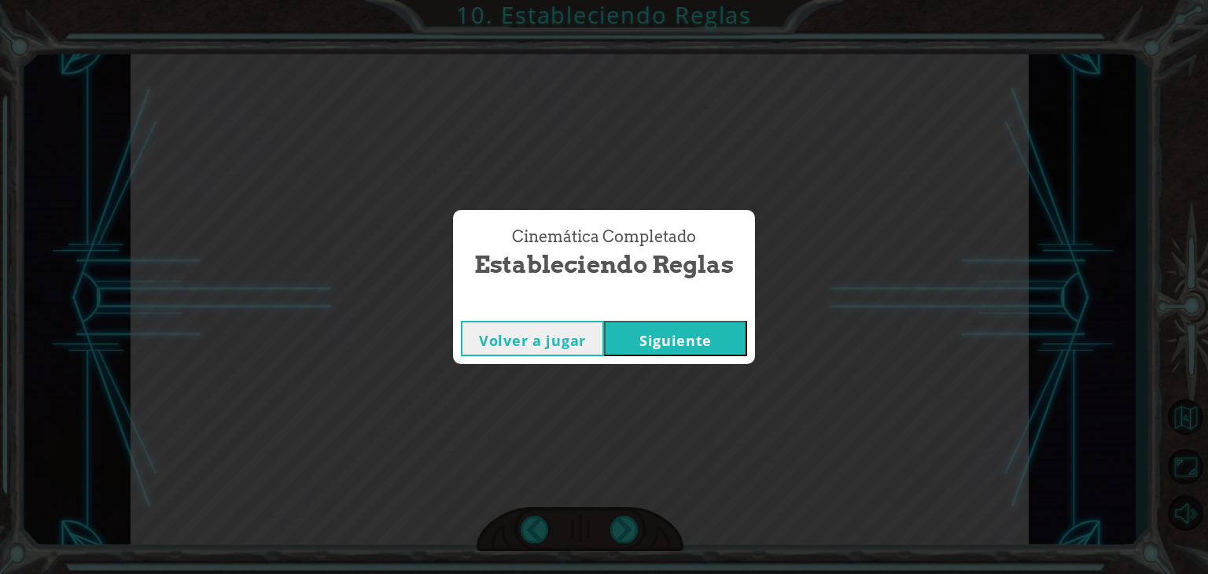
click at [693, 328] on button "Siguiente" at bounding box center [675, 338] width 143 height 35
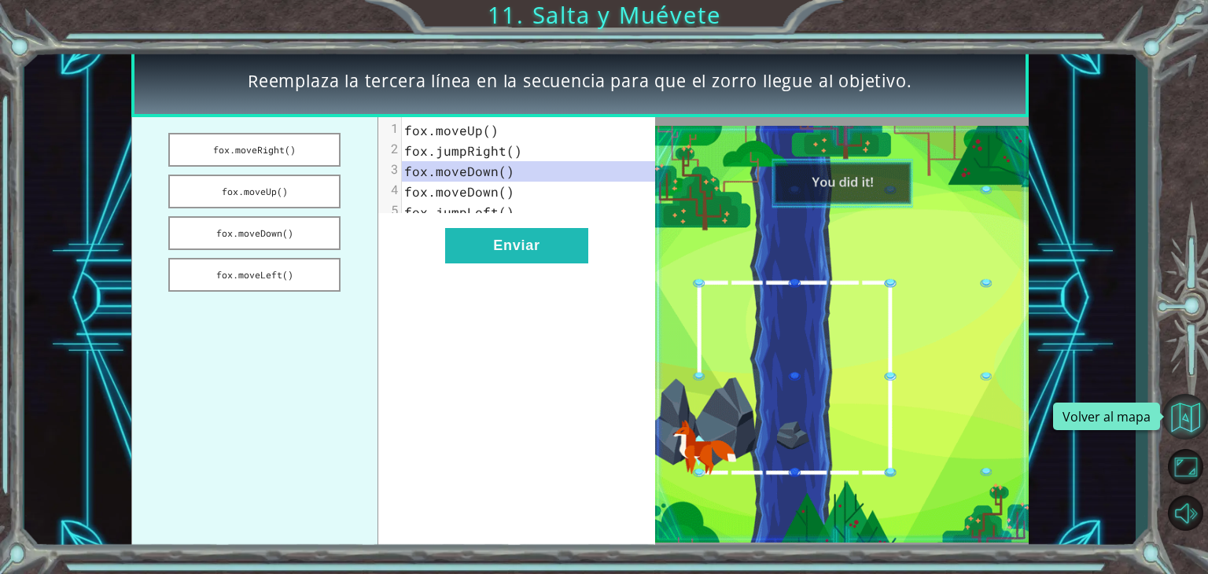
click at [1185, 414] on button "Volver al mapa" at bounding box center [1185, 417] width 46 height 46
